Goal: Task Accomplishment & Management: Use online tool/utility

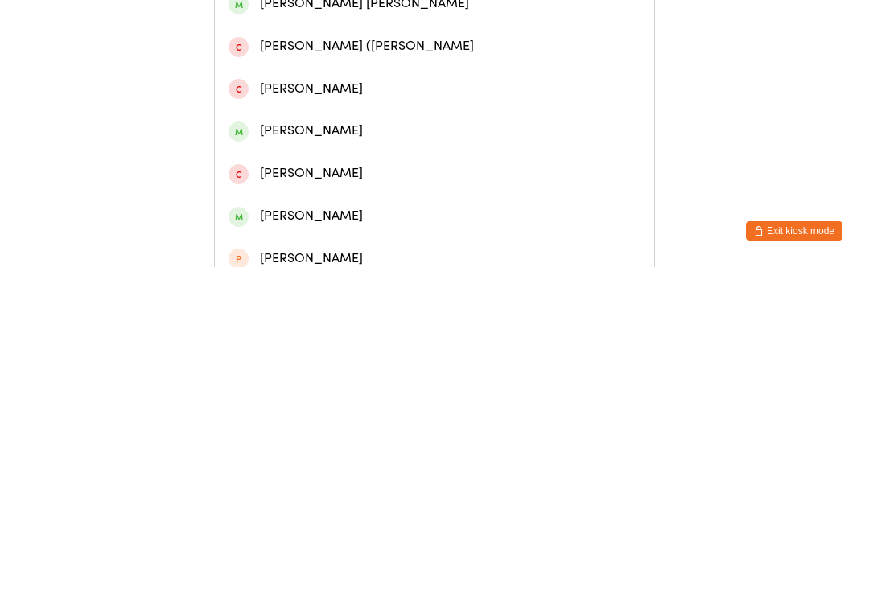
type input "[GEOGRAPHIC_DATA]"
click at [545, 224] on div "[PERSON_NAME]" at bounding box center [435, 202] width 440 height 43
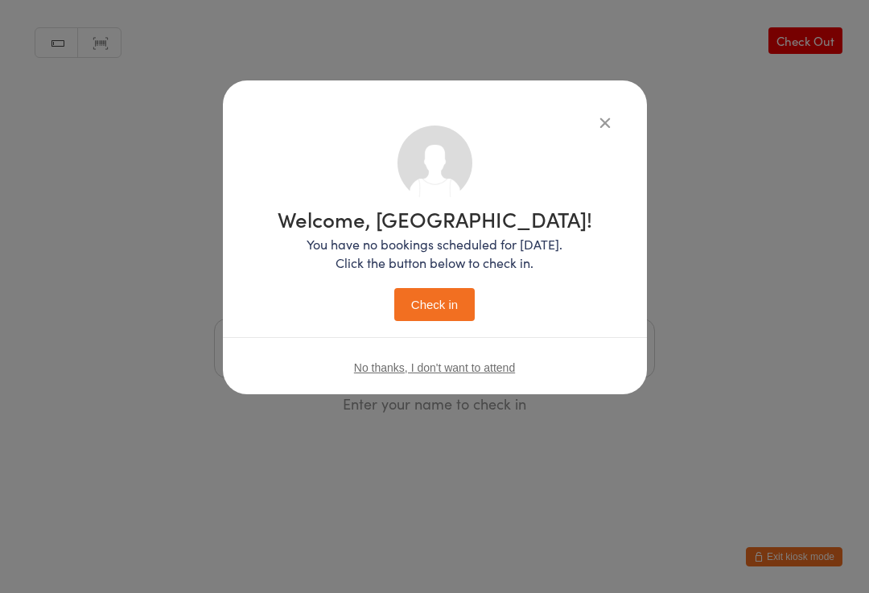
click at [440, 289] on button "Check in" at bounding box center [434, 304] width 80 height 33
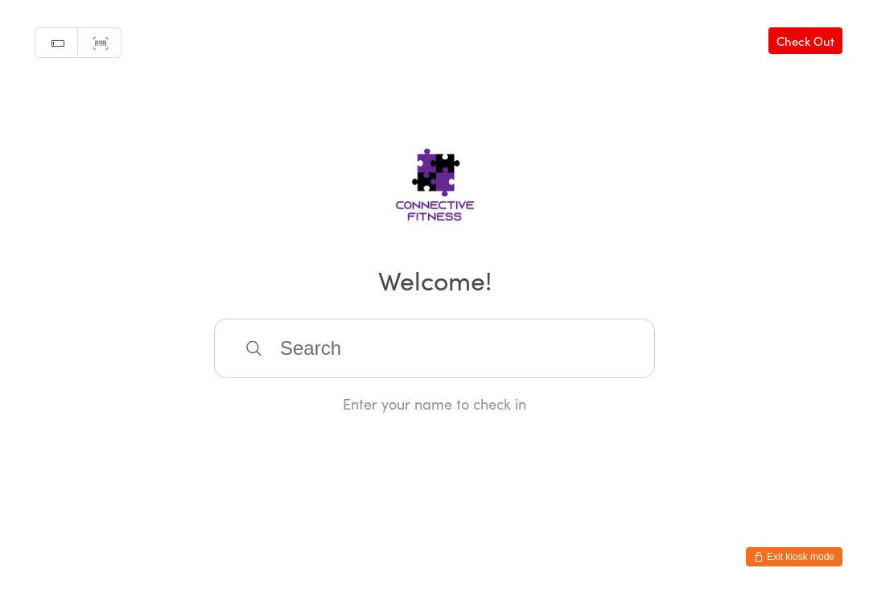
click at [436, 378] on input "search" at bounding box center [434, 349] width 441 height 60
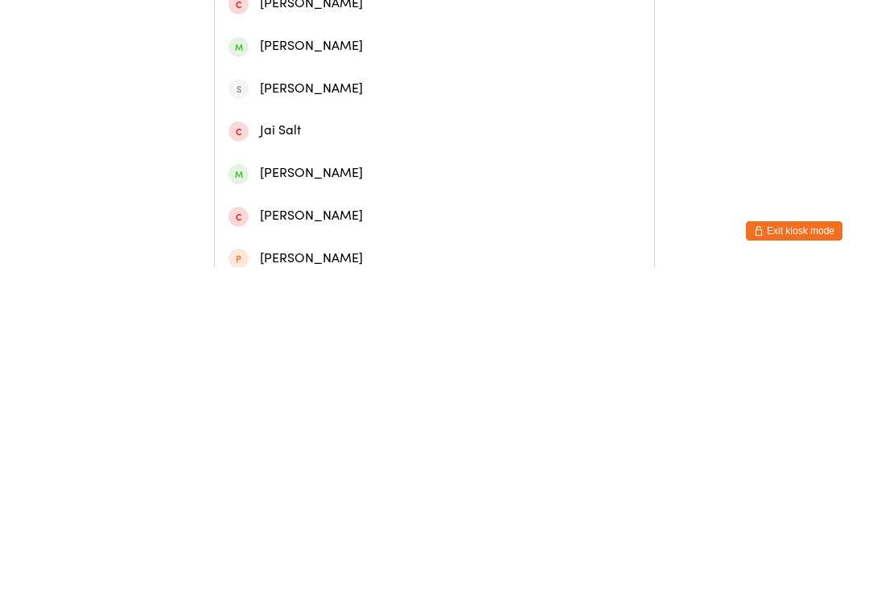
type input "[PERSON_NAME]"
click at [289, 85] on div "[PERSON_NAME]" at bounding box center [435, 75] width 412 height 22
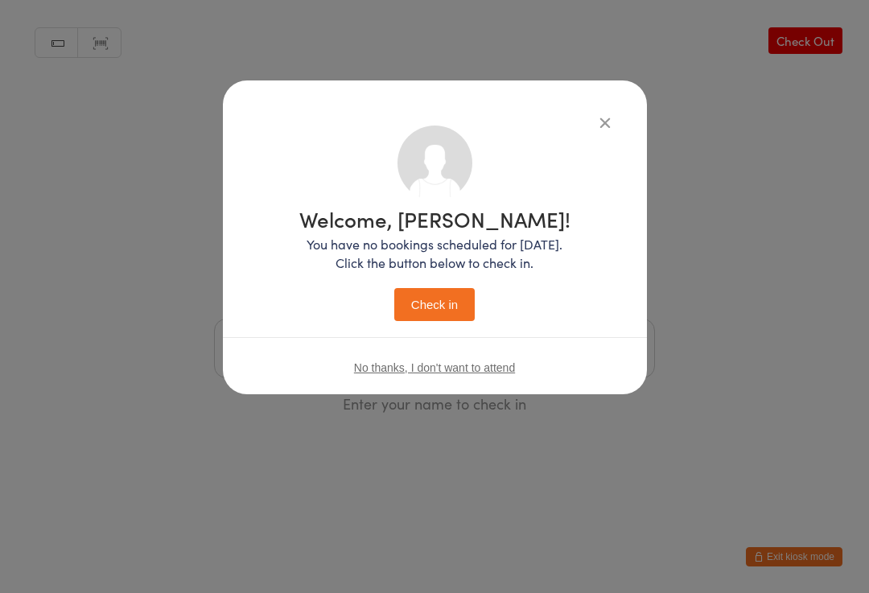
click at [422, 289] on button "Check in" at bounding box center [434, 304] width 80 height 33
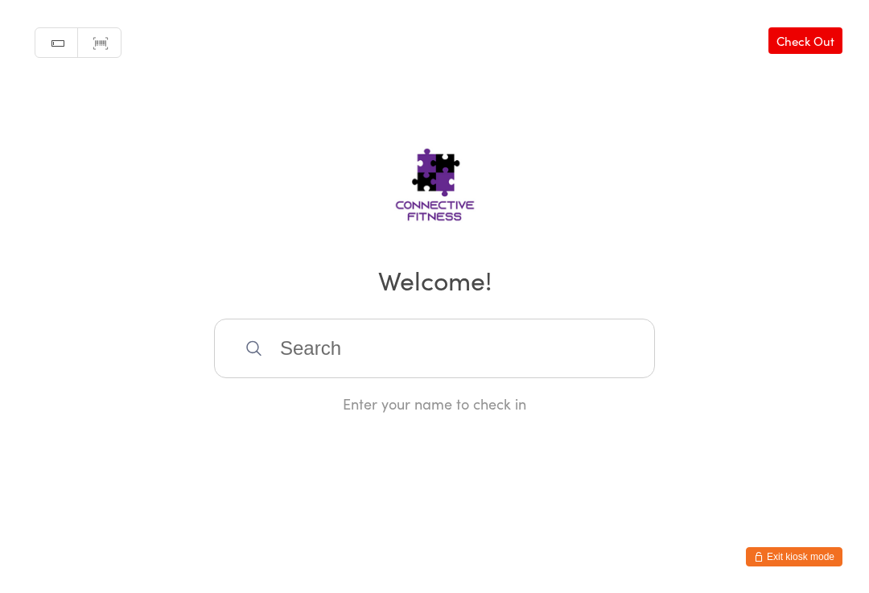
click at [801, 28] on link "Check Out" at bounding box center [806, 40] width 74 height 27
click at [530, 336] on input "search" at bounding box center [434, 349] width 441 height 60
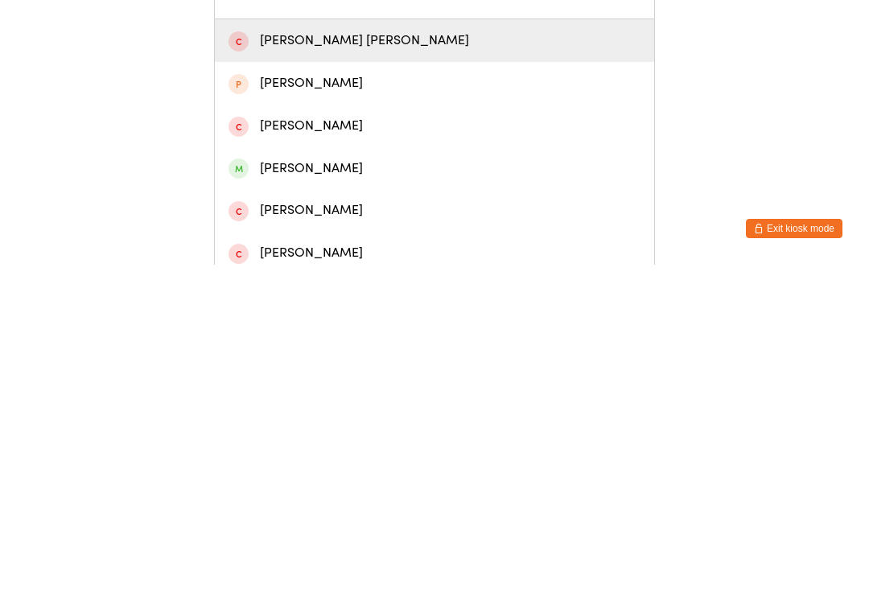
scroll to position [36, 0]
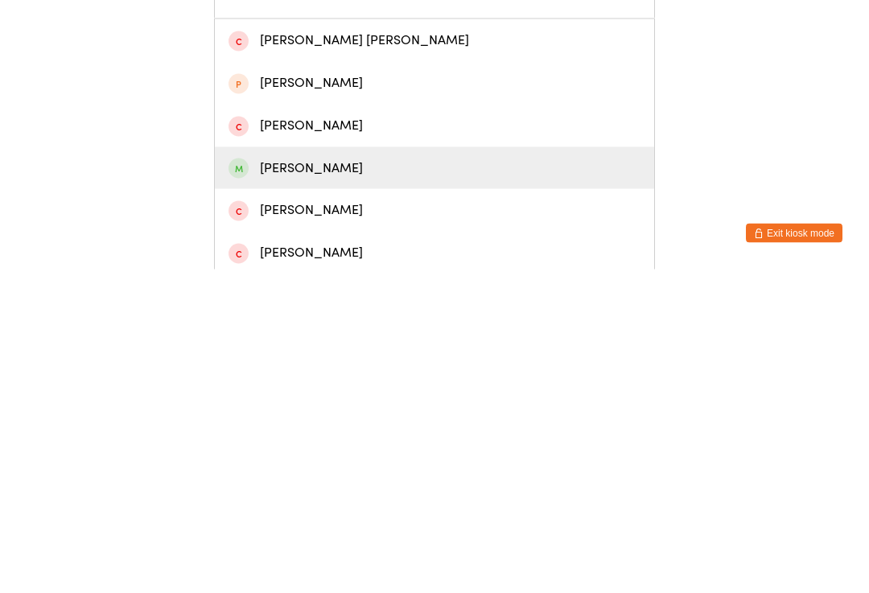
type input "[GEOGRAPHIC_DATA]"
click at [282, 481] on div "[PERSON_NAME]" at bounding box center [435, 492] width 412 height 22
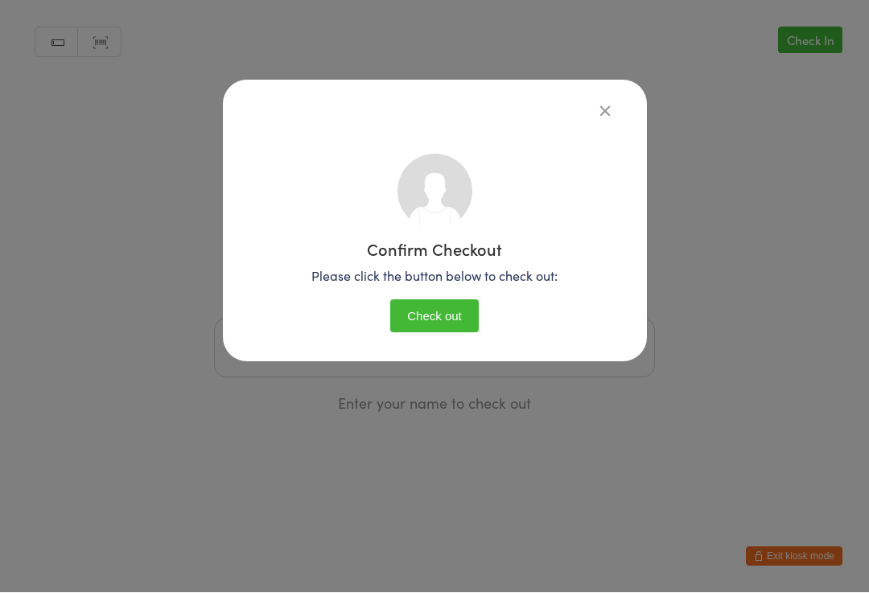
click at [399, 310] on button "Check out" at bounding box center [434, 316] width 89 height 33
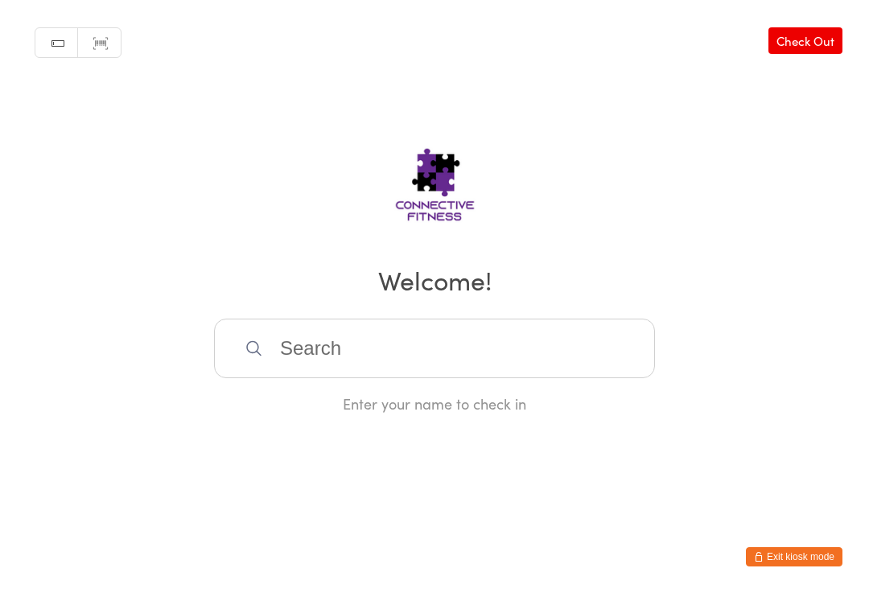
click at [814, 54] on link "Check Out" at bounding box center [806, 40] width 74 height 27
click at [422, 347] on input "search" at bounding box center [434, 349] width 441 height 60
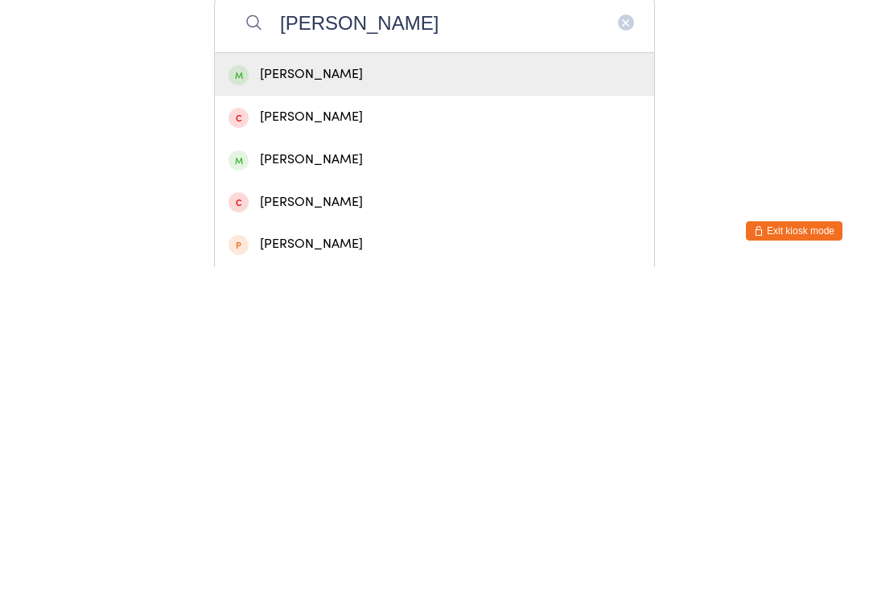
type input "[PERSON_NAME]"
click at [502, 390] on div "[PERSON_NAME]" at bounding box center [435, 401] width 412 height 22
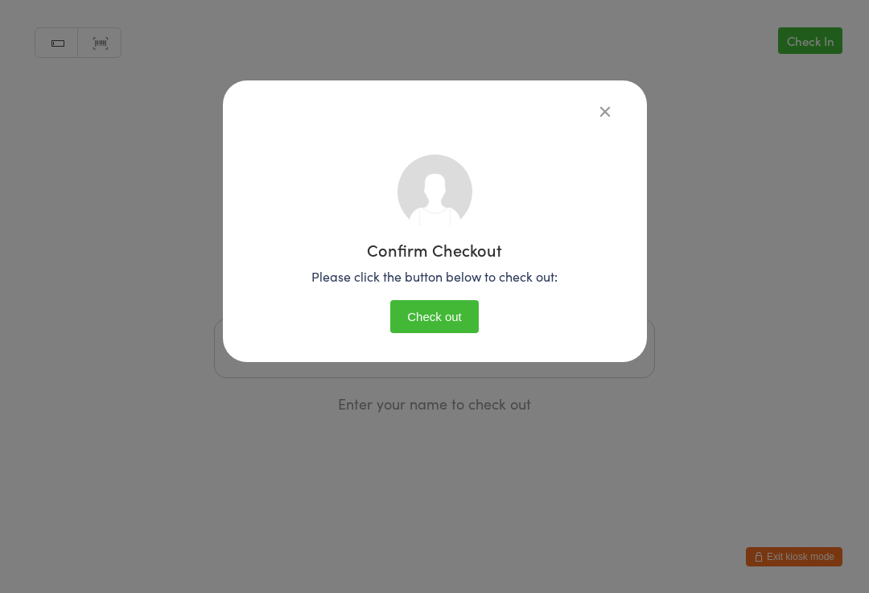
click at [442, 315] on button "Check out" at bounding box center [434, 316] width 89 height 33
